Goal: Task Accomplishment & Management: Use online tool/utility

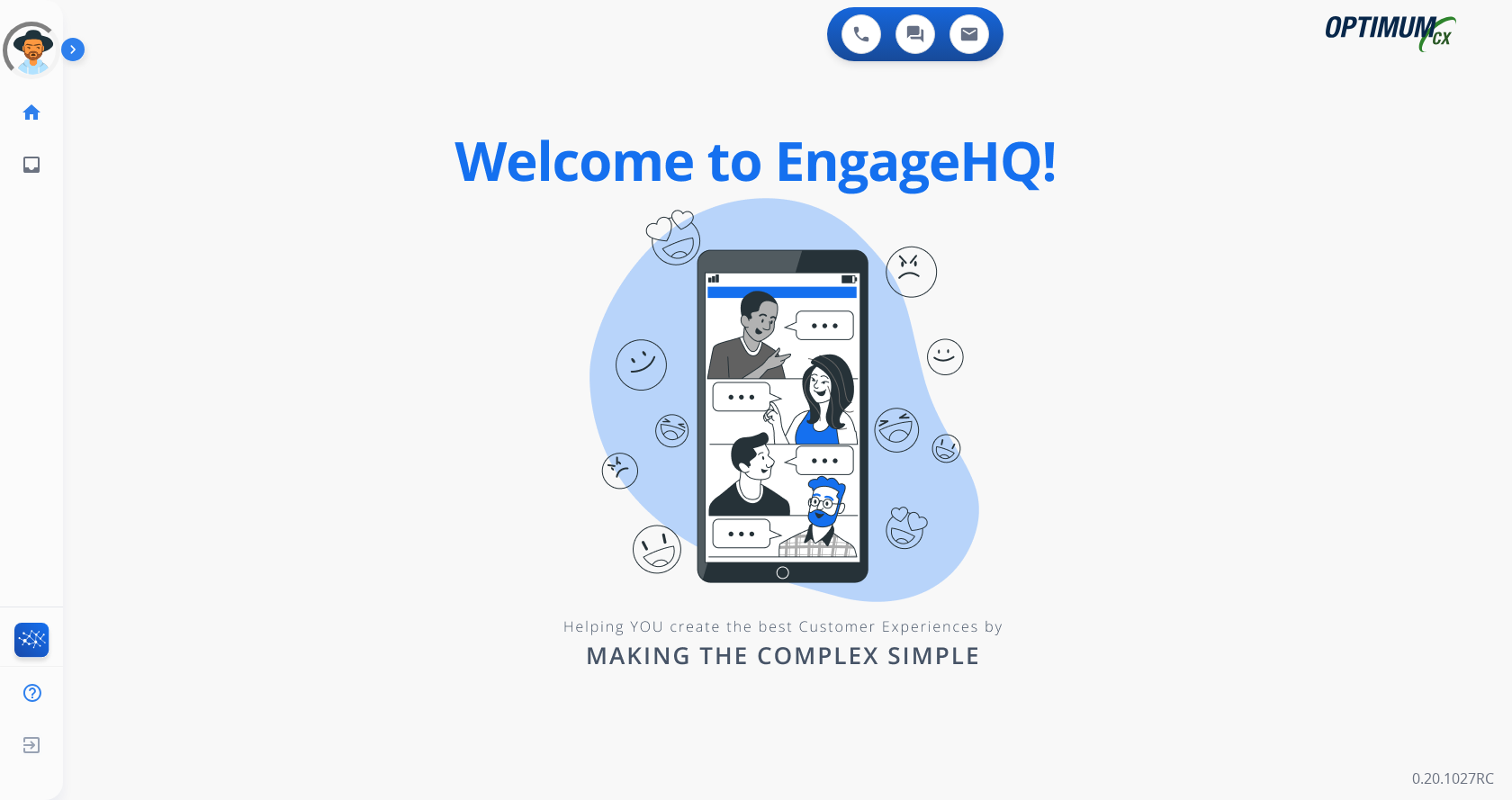
click at [83, 48] on img at bounding box center [76, 52] width 31 height 34
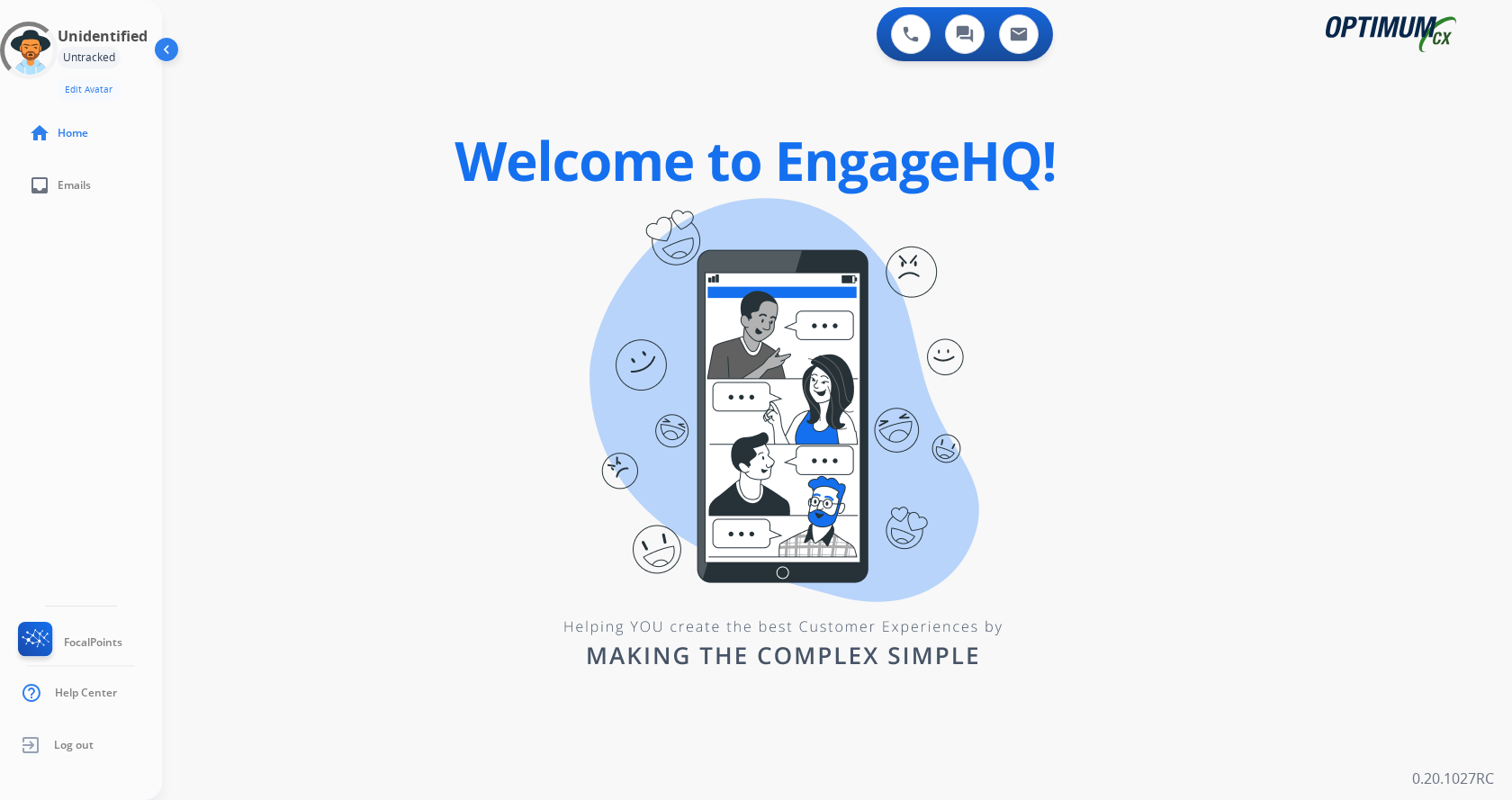
drag, startPoint x: 257, startPoint y: 266, endPoint x: 276, endPoint y: 269, distance: 19.2
click at [258, 266] on div "0 Voice Interactions 0 Chat Interactions 0 Email Interactions swap_horiz Break …" at bounding box center [836, 400] width 1349 height 800
click at [436, 339] on div "0 Voice Interactions 0 Chat Interactions 0 Email Interactions swap_horiz Break …" at bounding box center [836, 400] width 1349 height 800
click at [1453, 293] on div "0 Voice Interactions 0 Chat Interactions 0 Email Interactions swap_horiz Break …" at bounding box center [836, 400] width 1349 height 800
click at [293, 226] on div "0 Voice Interactions 0 Chat Interactions 0 Email Interactions swap_horiz Break …" at bounding box center [836, 400] width 1349 height 800
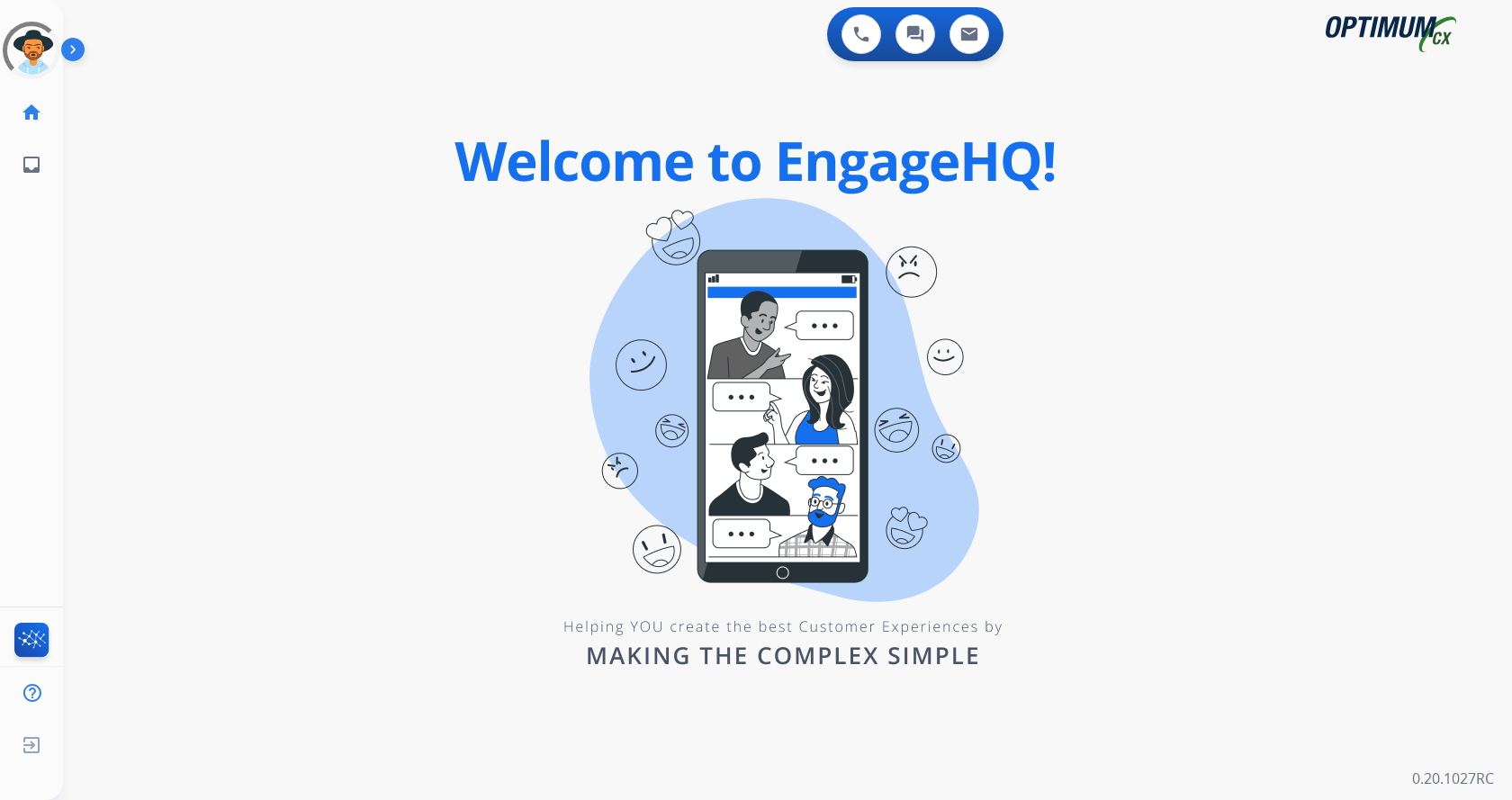
click at [65, 46] on img at bounding box center [76, 52] width 31 height 34
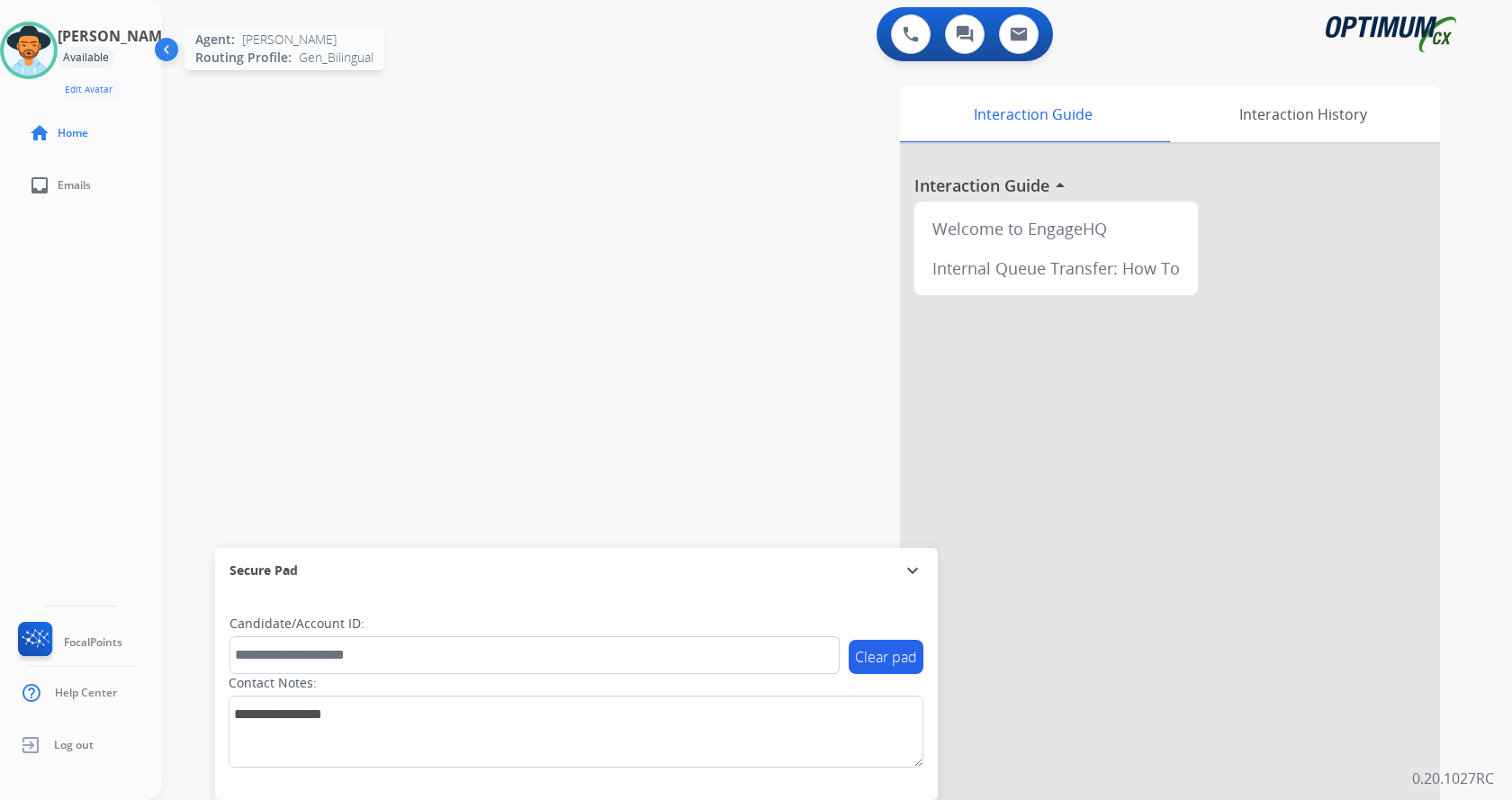
click at [32, 62] on img at bounding box center [29, 50] width 50 height 50
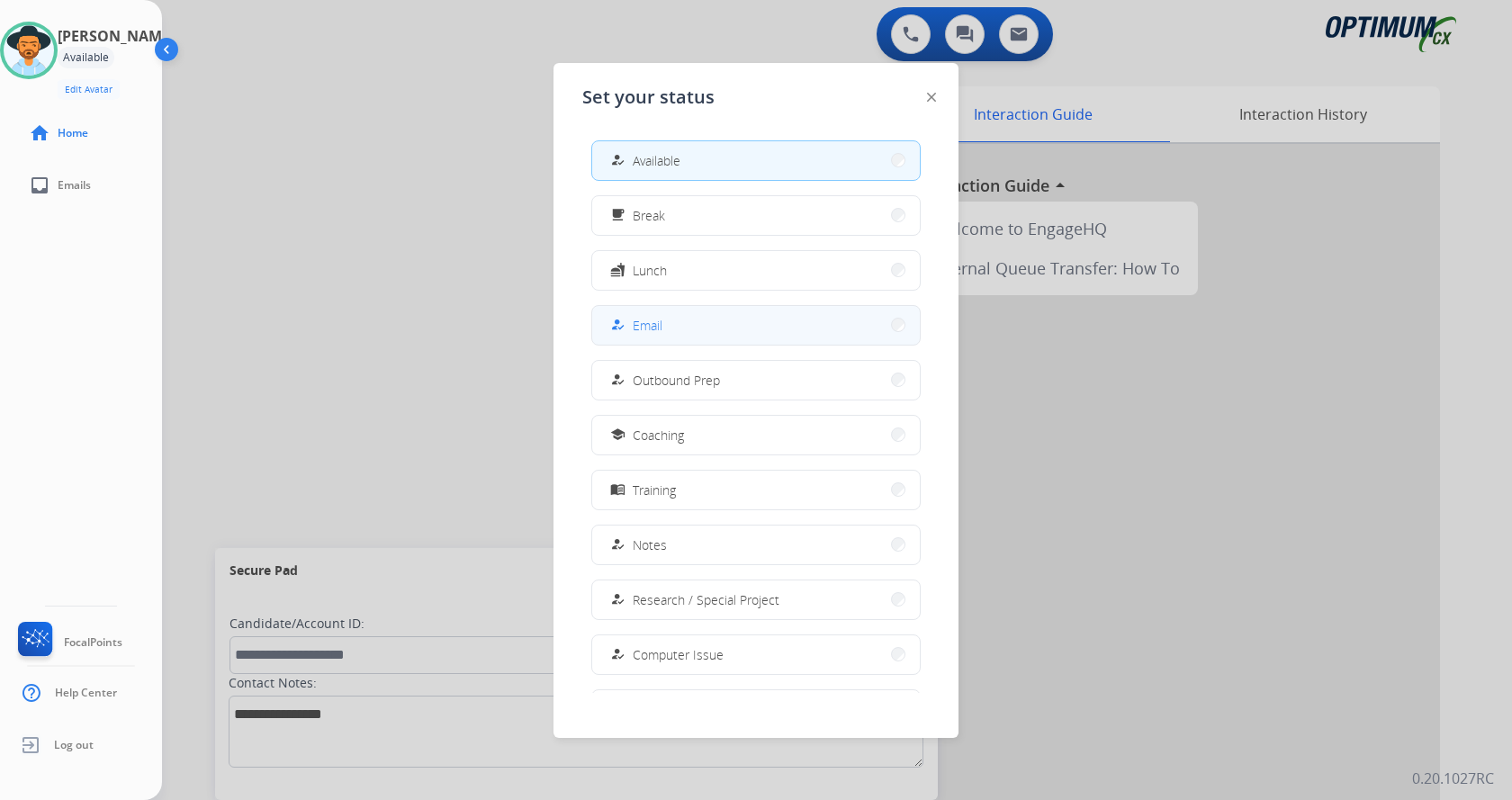
click at [686, 335] on button "how_to_reg Email" at bounding box center [756, 325] width 328 height 39
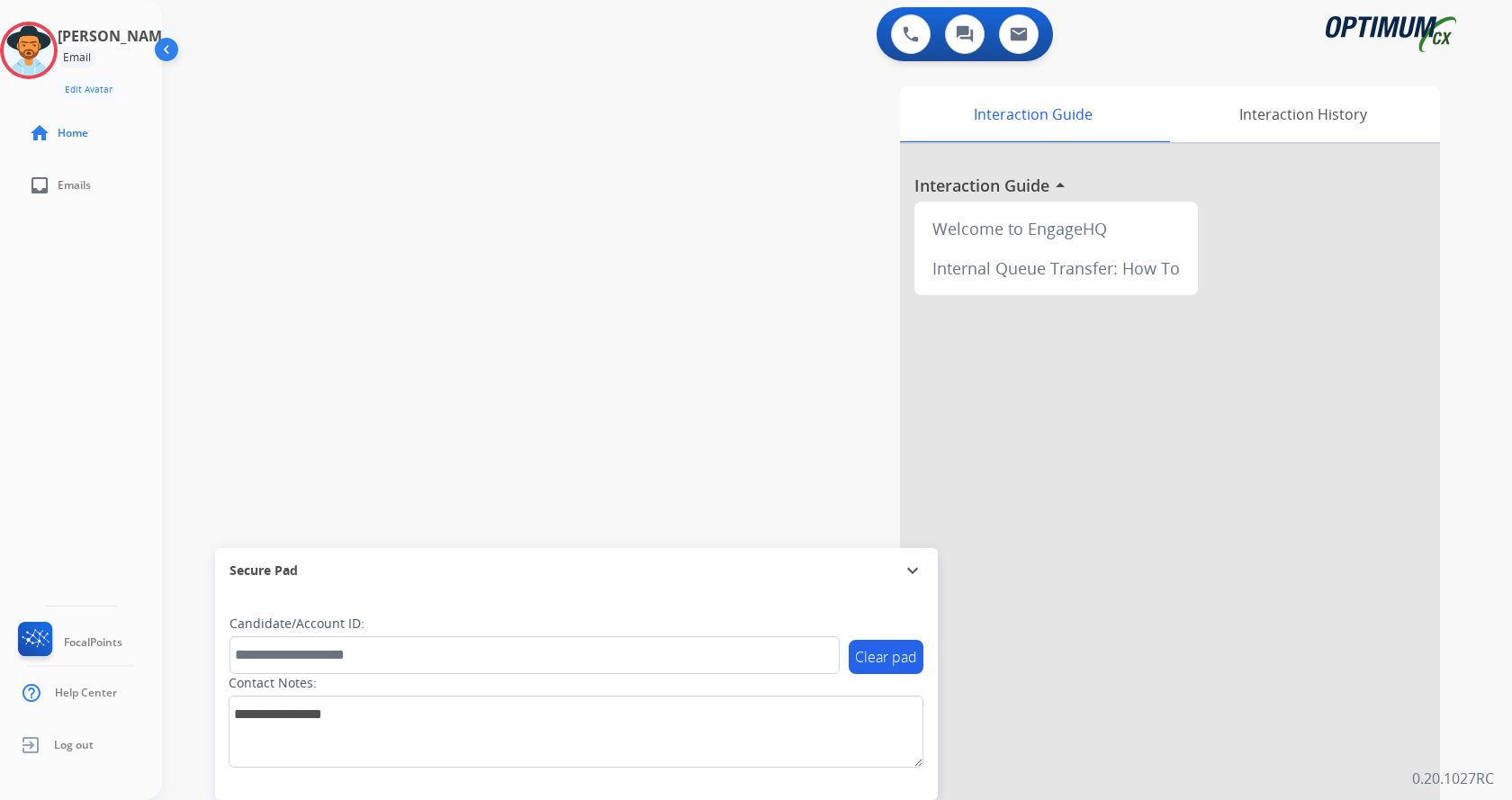
click at [366, 249] on div "swap_horiz Break voice bridge close_fullscreen Connect 3-Way Call merge_type Se…" at bounding box center [815, 440] width 1307 height 751
